Goal: Transaction & Acquisition: Purchase product/service

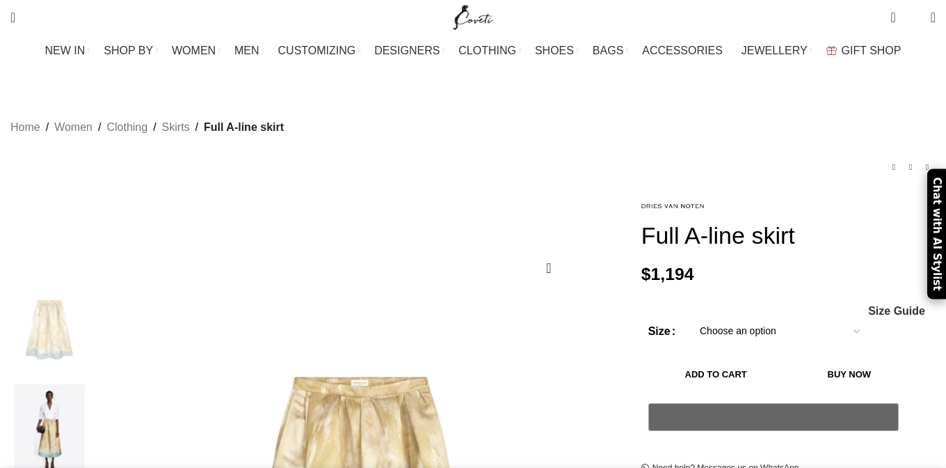
click at [90, 393] on img at bounding box center [49, 431] width 85 height 94
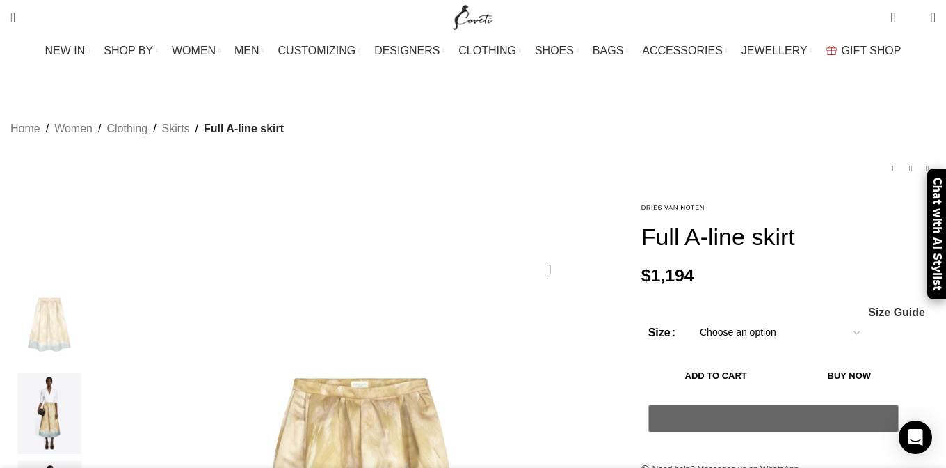
click at [92, 404] on img "2 / 4" at bounding box center [49, 413] width 85 height 81
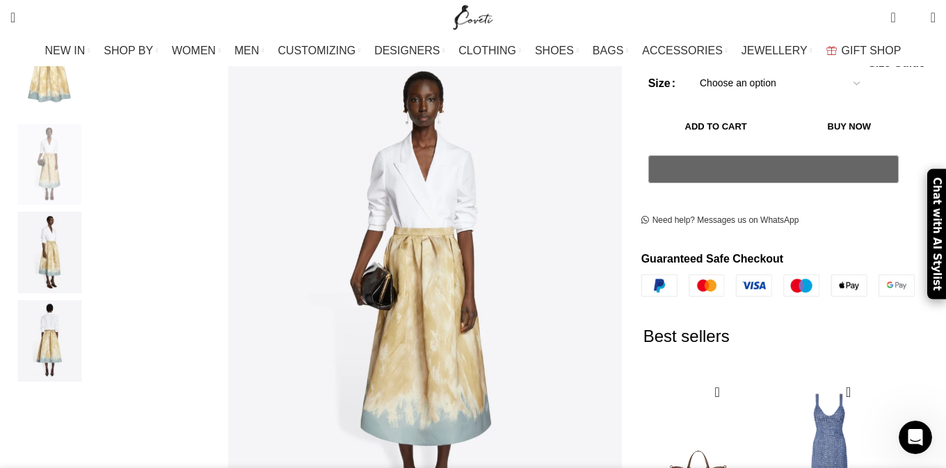
scroll to position [250, 0]
click at [92, 253] on img "3 / 4" at bounding box center [49, 251] width 85 height 81
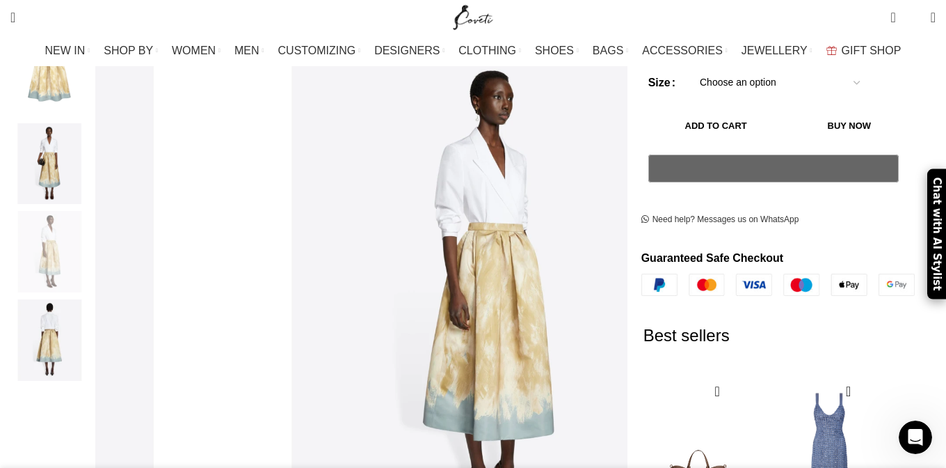
scroll to position [0, 439]
